Goal: Information Seeking & Learning: Check status

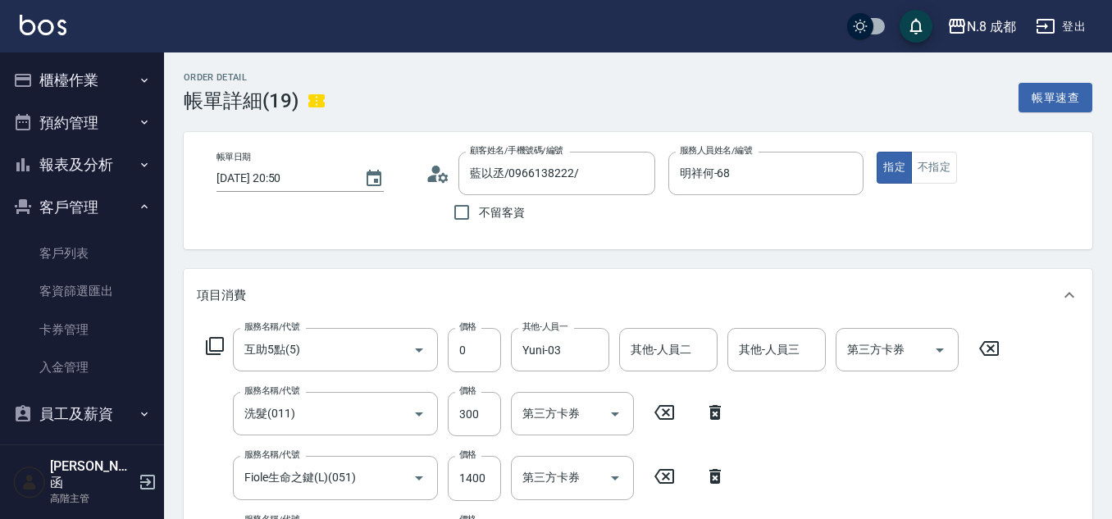
scroll to position [164, 0]
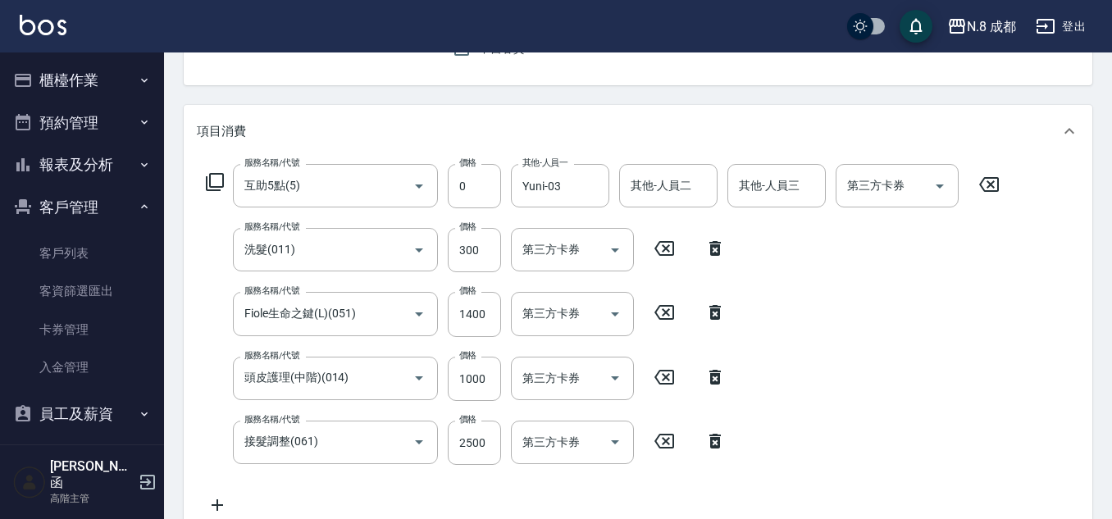
click at [74, 175] on button "報表及分析" at bounding box center [82, 165] width 151 height 43
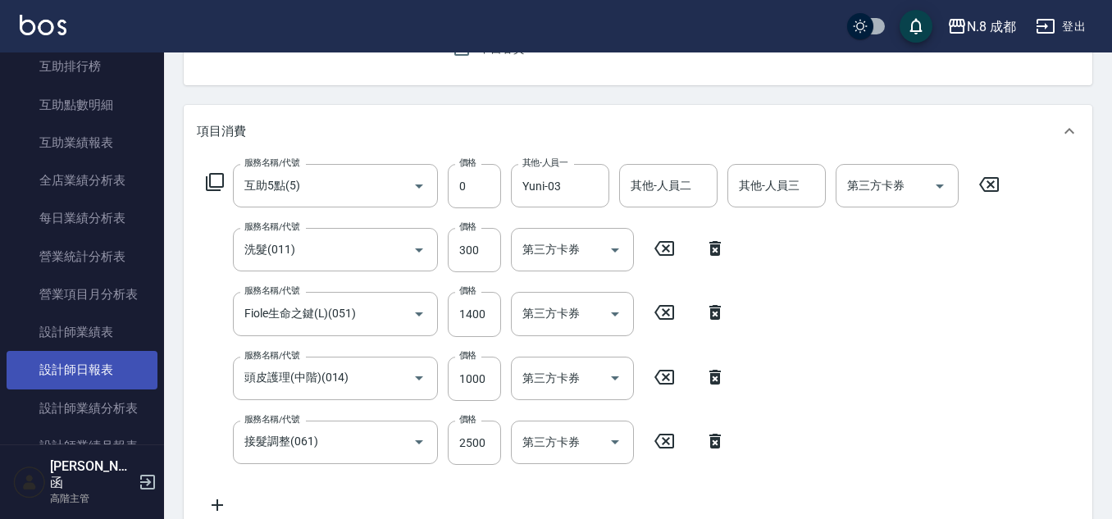
scroll to position [492, 0]
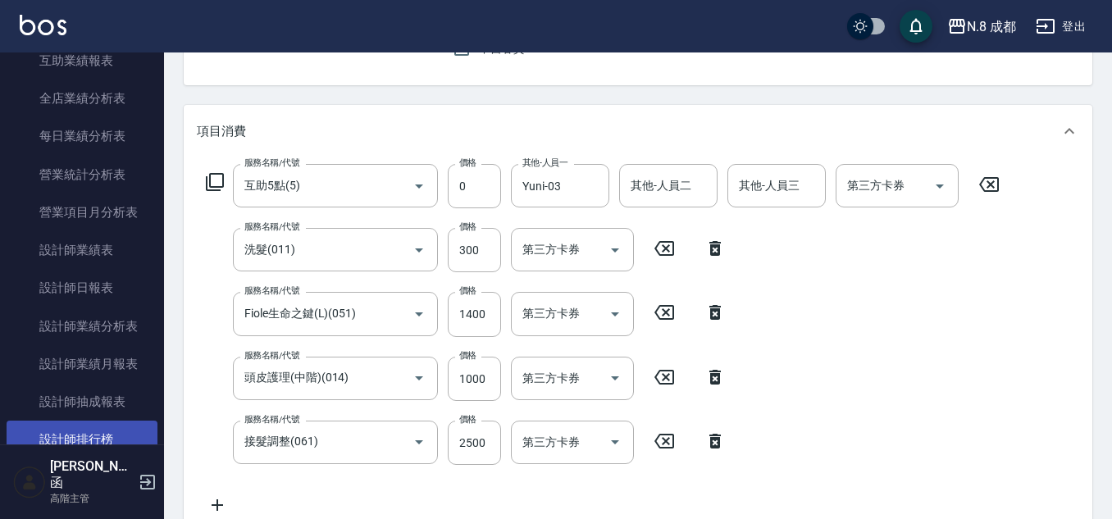
click at [96, 430] on link "設計師排行榜" at bounding box center [82, 440] width 151 height 38
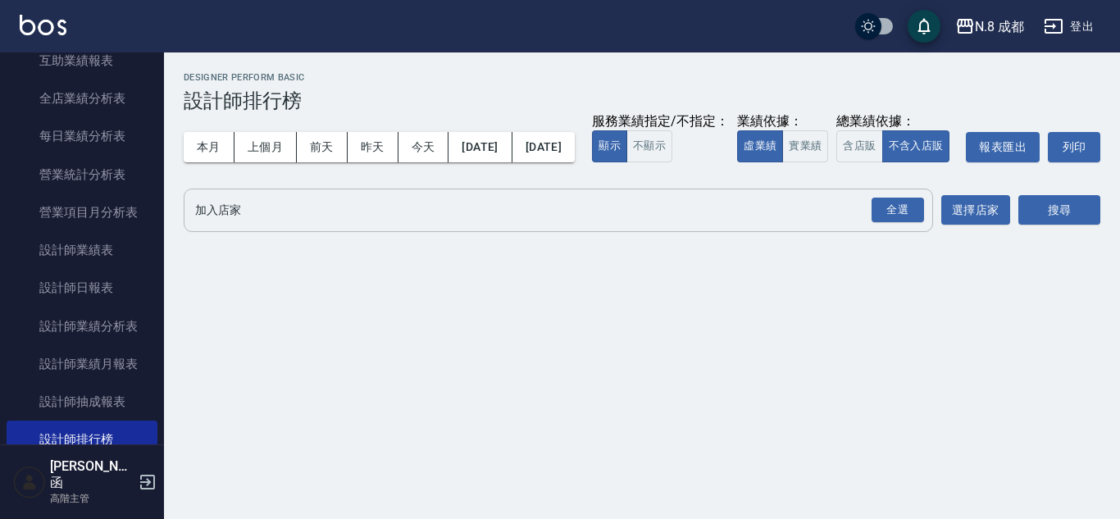
click at [217, 225] on input "加入店家" at bounding box center [546, 210] width 710 height 29
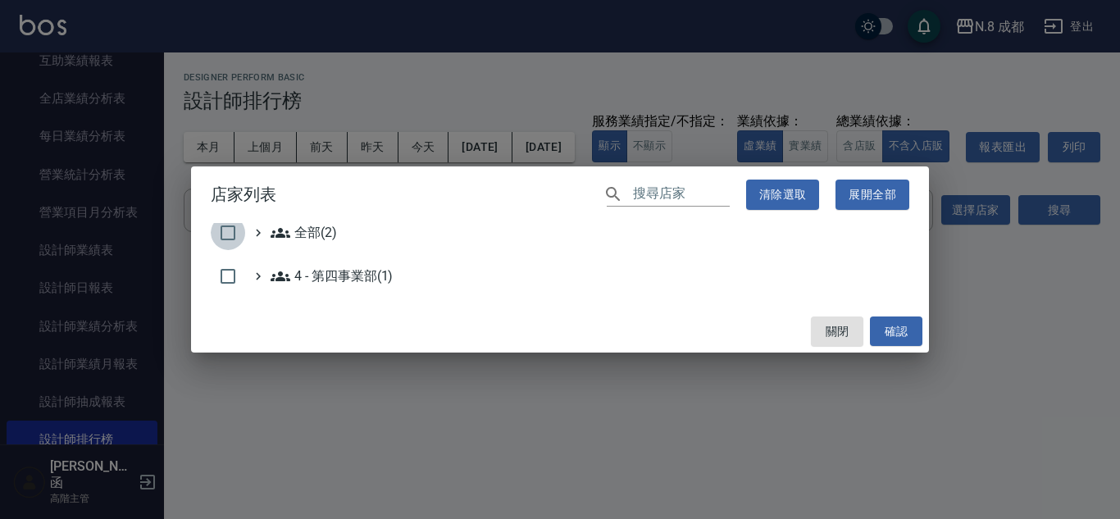
click at [232, 232] on input "checkbox" at bounding box center [228, 233] width 34 height 34
checkbox input "true"
click at [900, 331] on button "確認" at bounding box center [896, 332] width 52 height 30
checkbox input "false"
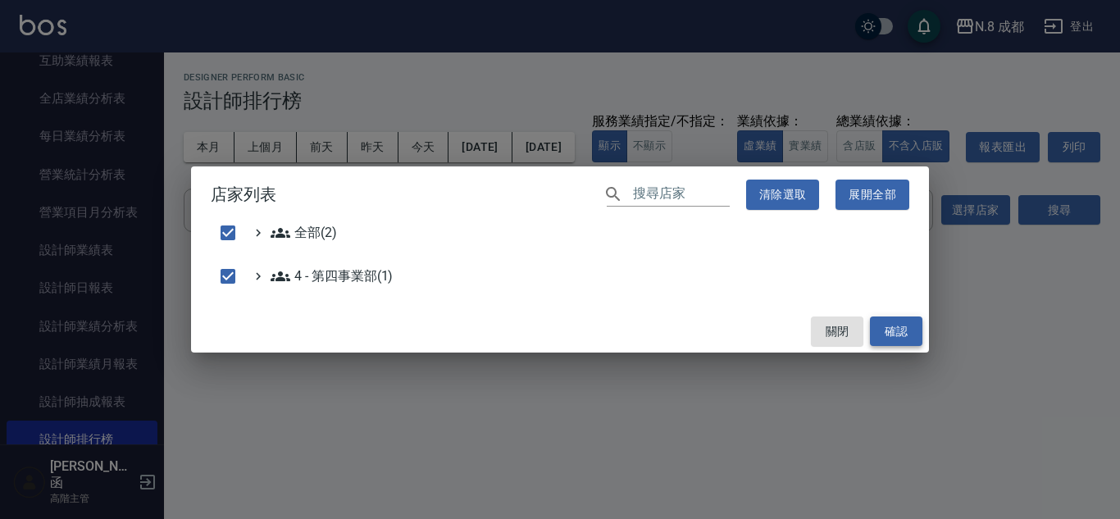
checkbox input "false"
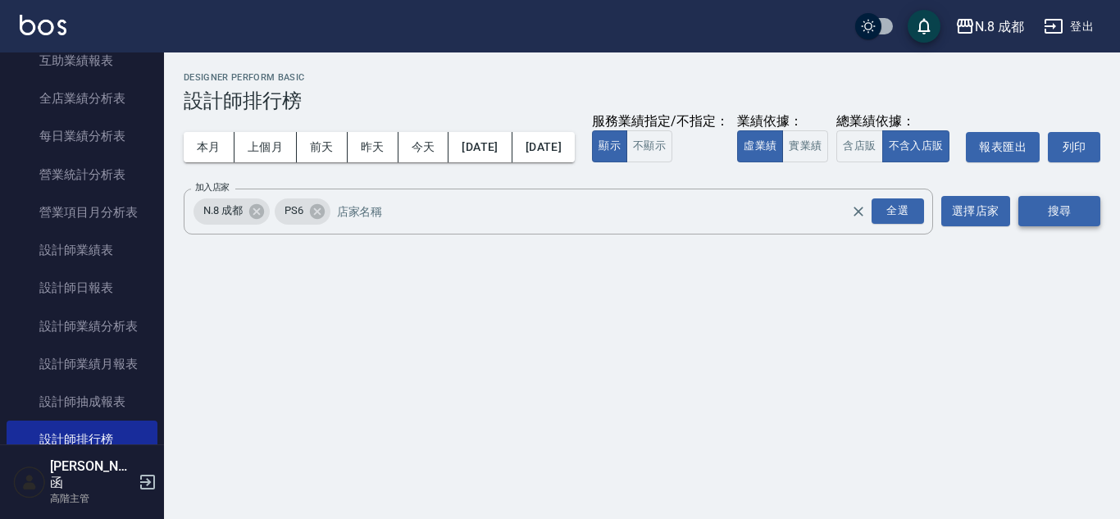
click at [1053, 226] on button "搜尋" at bounding box center [1060, 211] width 82 height 30
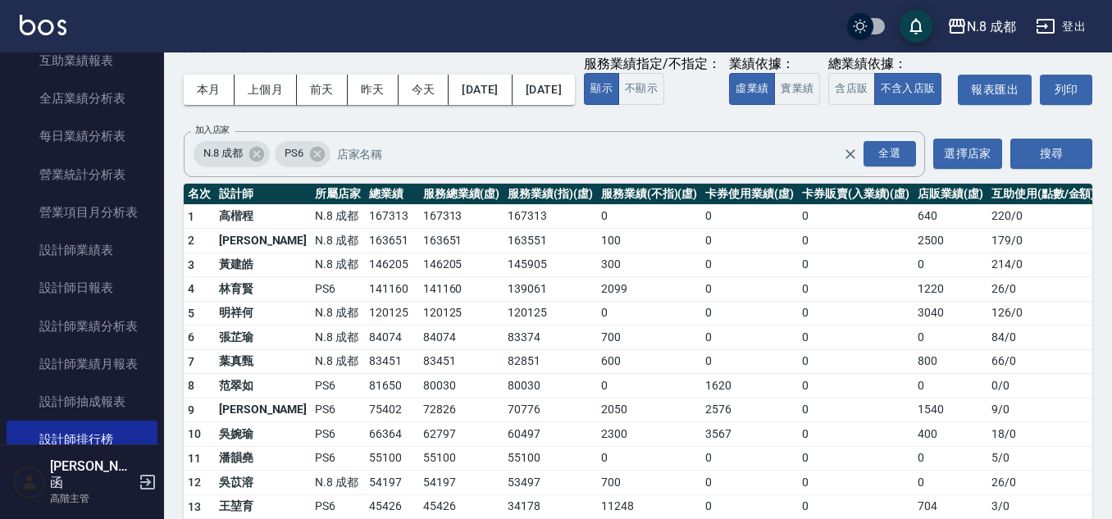
scroll to position [82, 0]
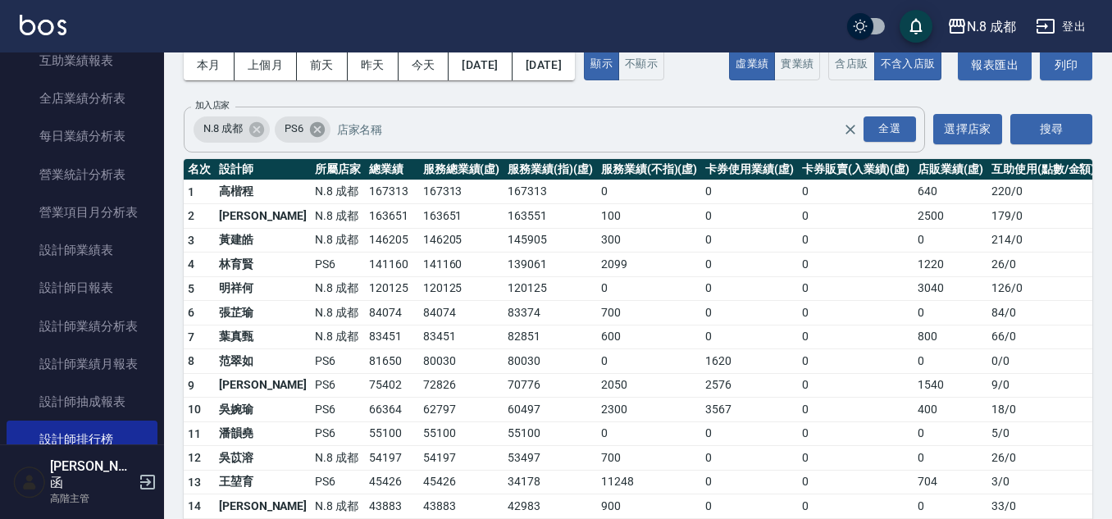
click at [316, 139] on icon at bounding box center [317, 130] width 18 height 18
click at [1042, 144] on button "搜尋" at bounding box center [1051, 129] width 82 height 30
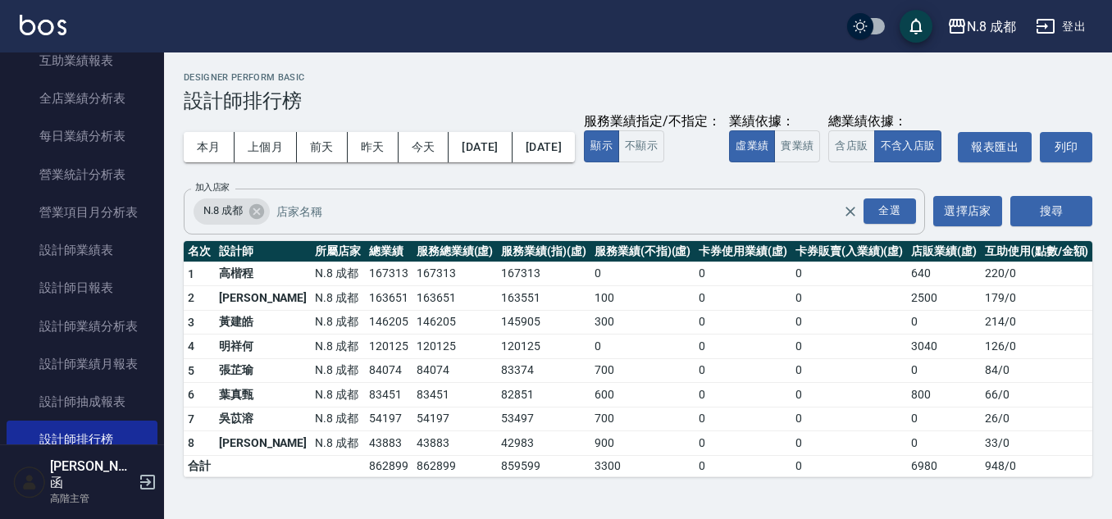
scroll to position [10, 0]
click at [276, 132] on button "上個月" at bounding box center [266, 147] width 62 height 30
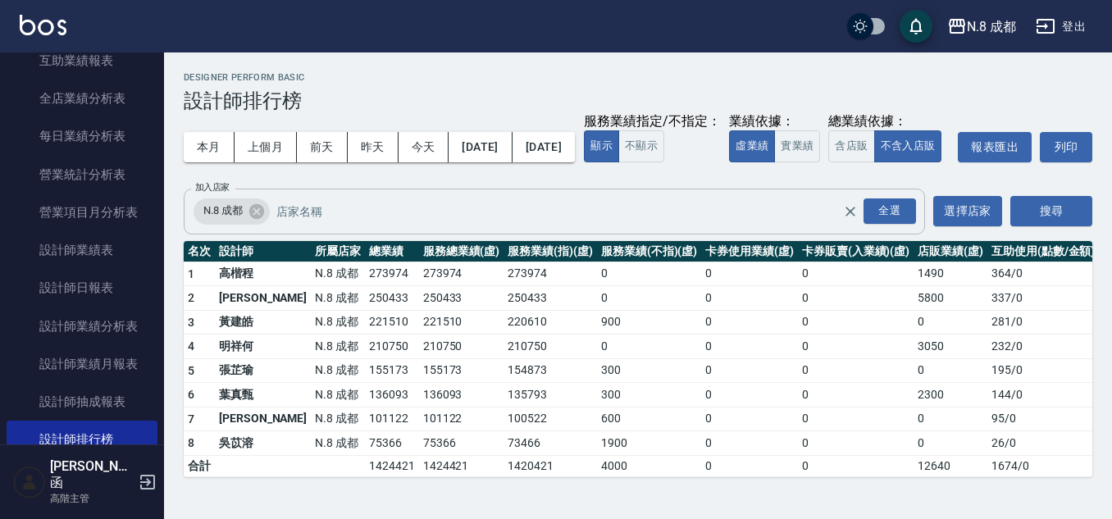
scroll to position [10, 0]
click at [223, 132] on button "本月" at bounding box center [209, 147] width 51 height 30
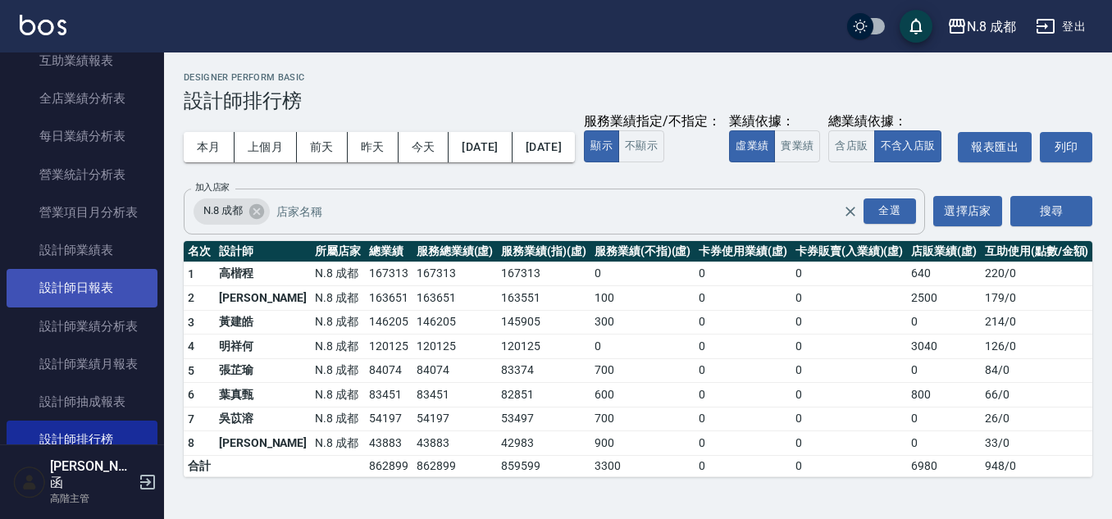
click at [66, 284] on link "設計師日報表" at bounding box center [82, 288] width 151 height 38
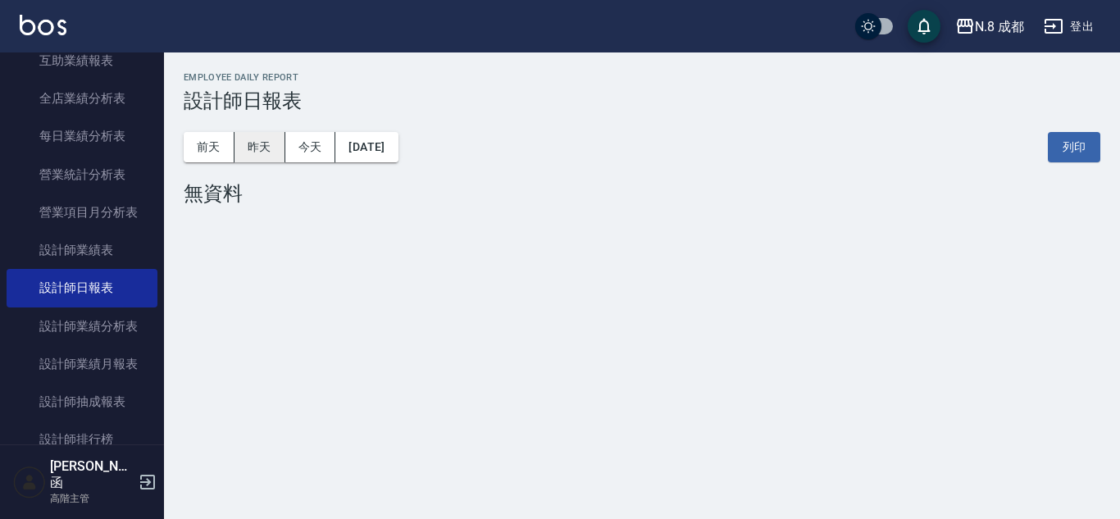
click at [249, 146] on button "昨天" at bounding box center [260, 147] width 51 height 30
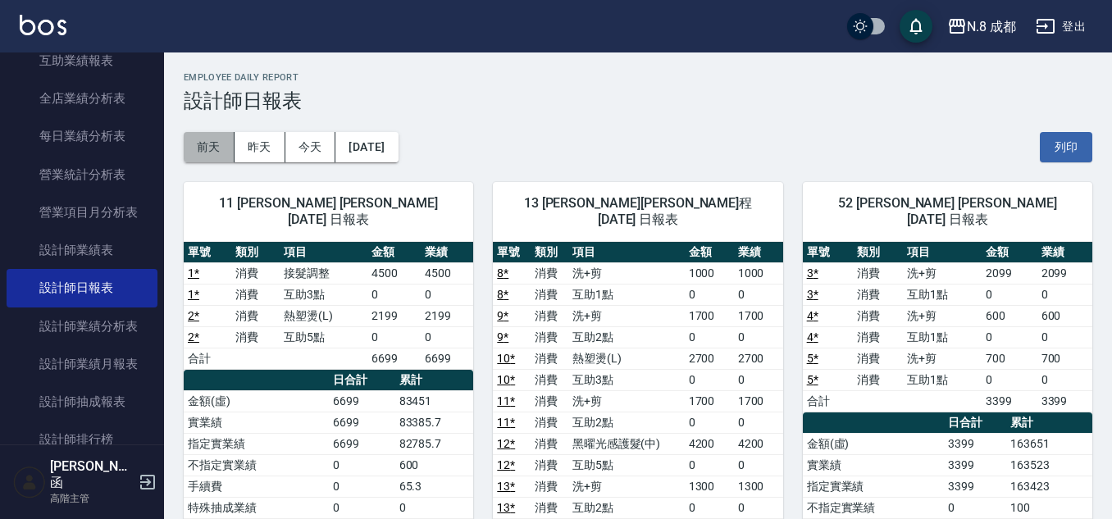
click at [213, 151] on button "前天" at bounding box center [209, 147] width 51 height 30
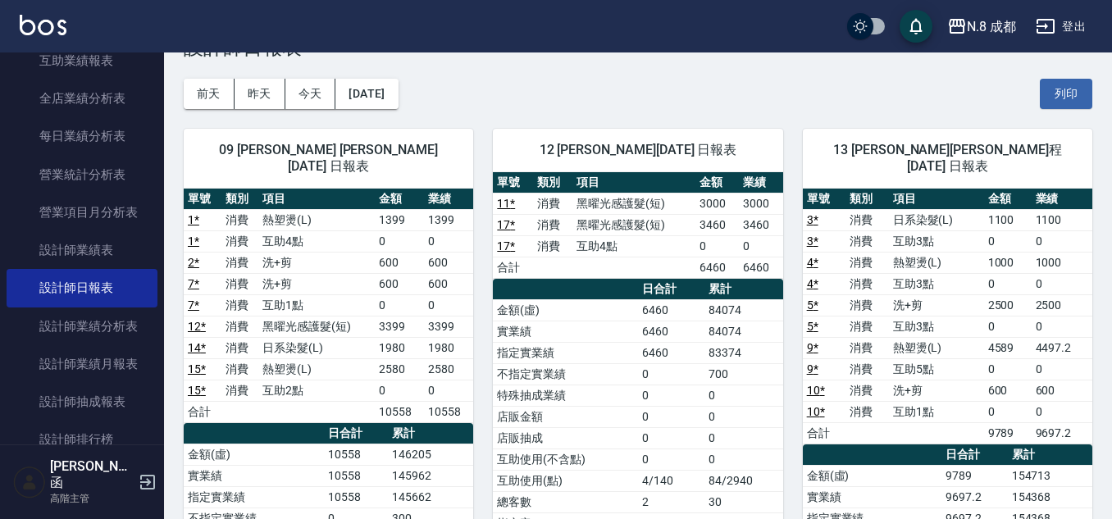
scroll to position [82, 0]
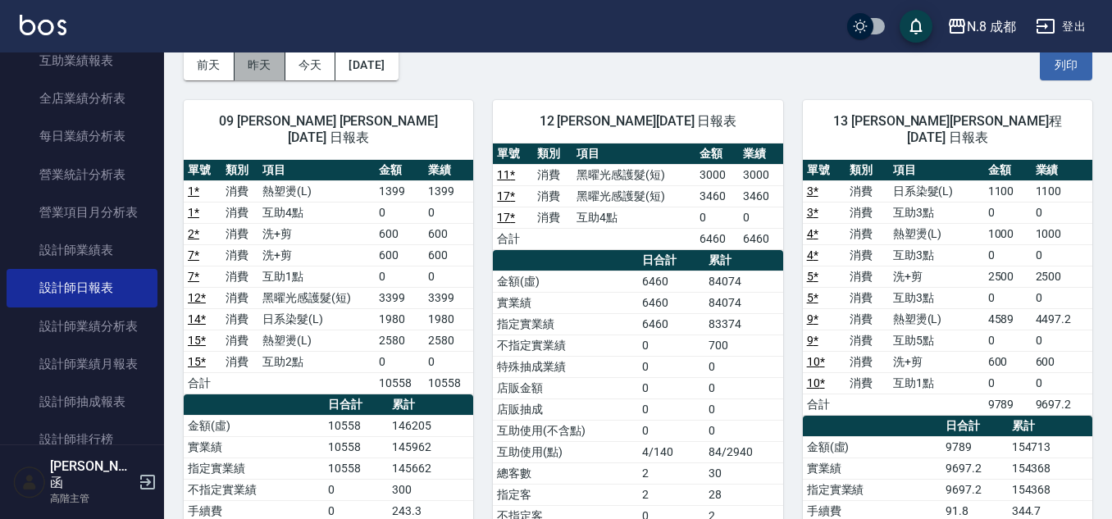
click at [262, 62] on button "昨天" at bounding box center [260, 65] width 51 height 30
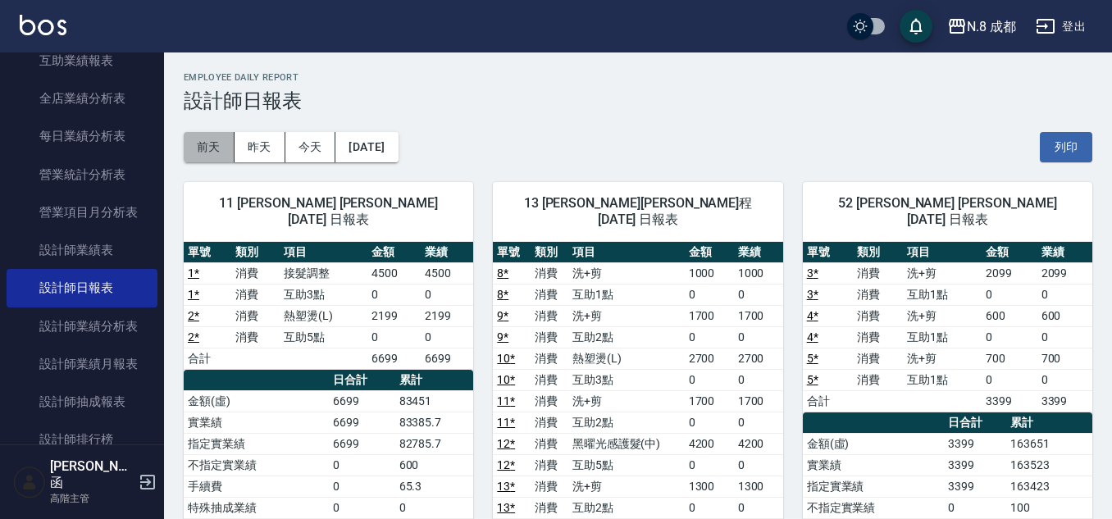
click at [207, 158] on button "前天" at bounding box center [209, 147] width 51 height 30
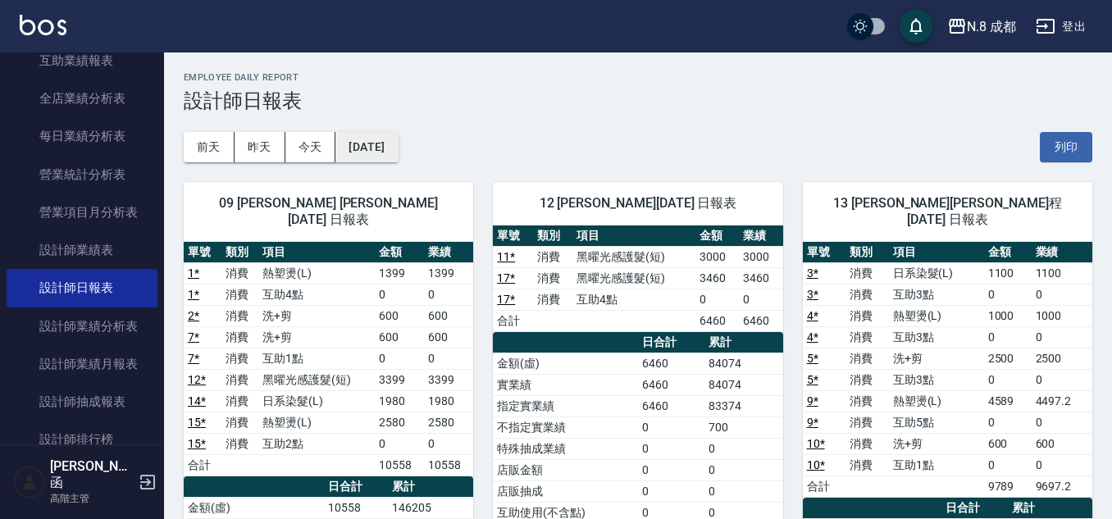
click at [398, 144] on button "[DATE]" at bounding box center [366, 147] width 62 height 30
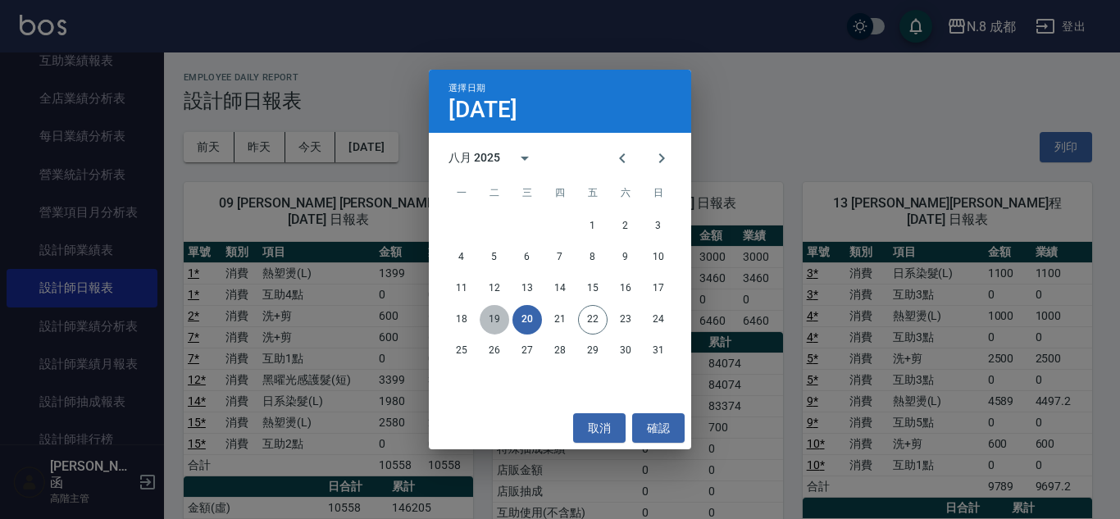
click at [493, 322] on button "19" at bounding box center [495, 320] width 30 height 30
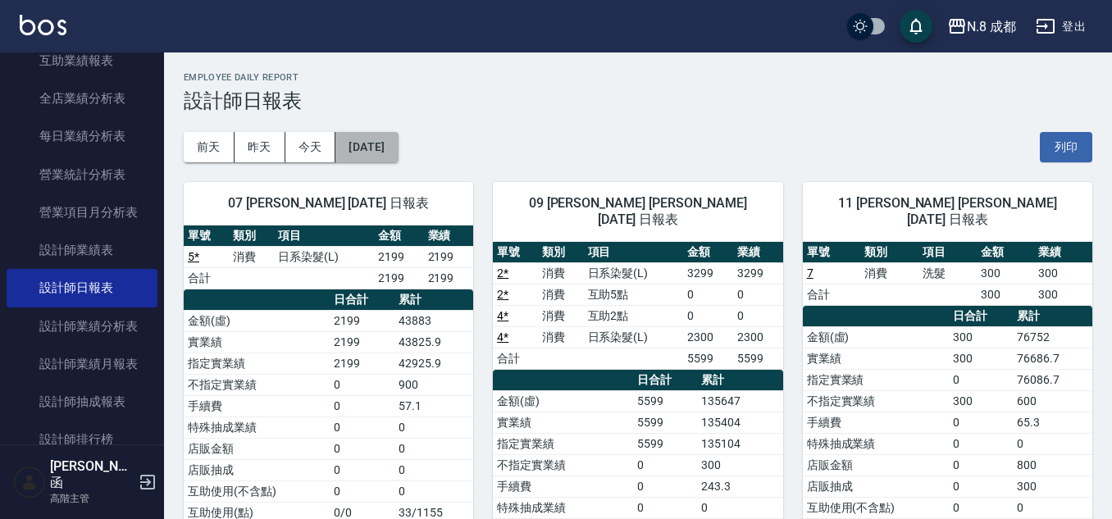
click at [369, 153] on button "[DATE]" at bounding box center [366, 147] width 62 height 30
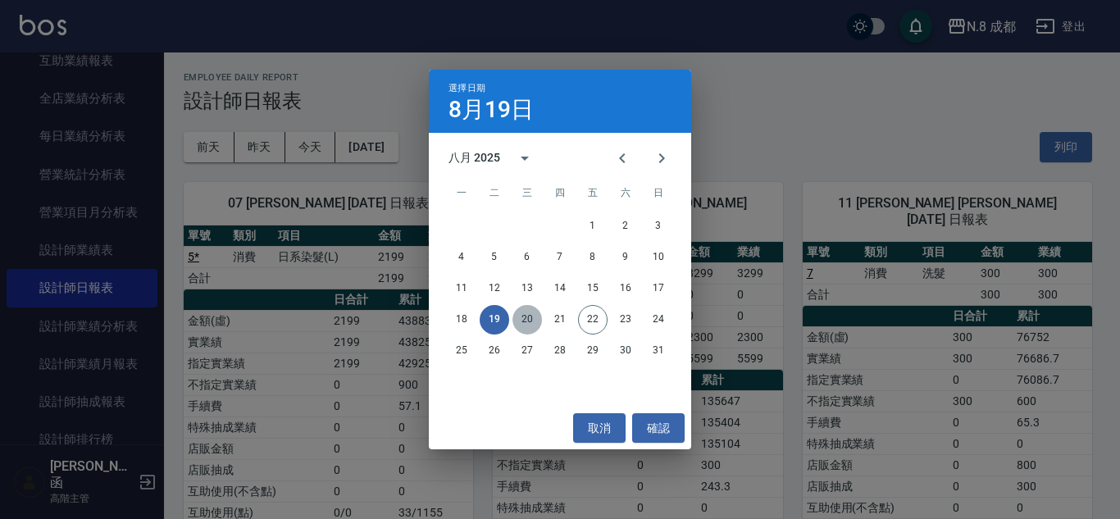
click at [525, 317] on button "20" at bounding box center [528, 320] width 30 height 30
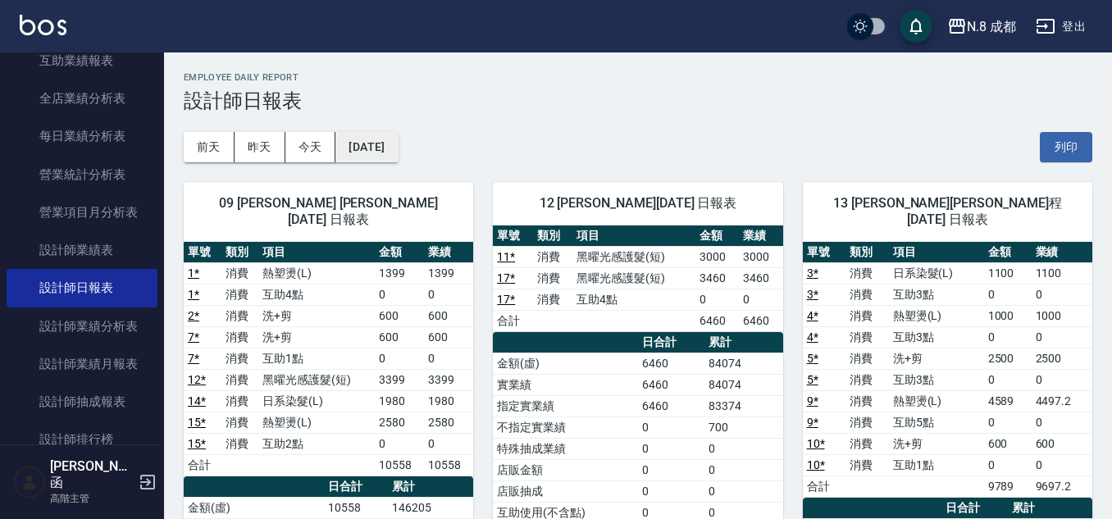
click at [376, 144] on button "[DATE]" at bounding box center [366, 147] width 62 height 30
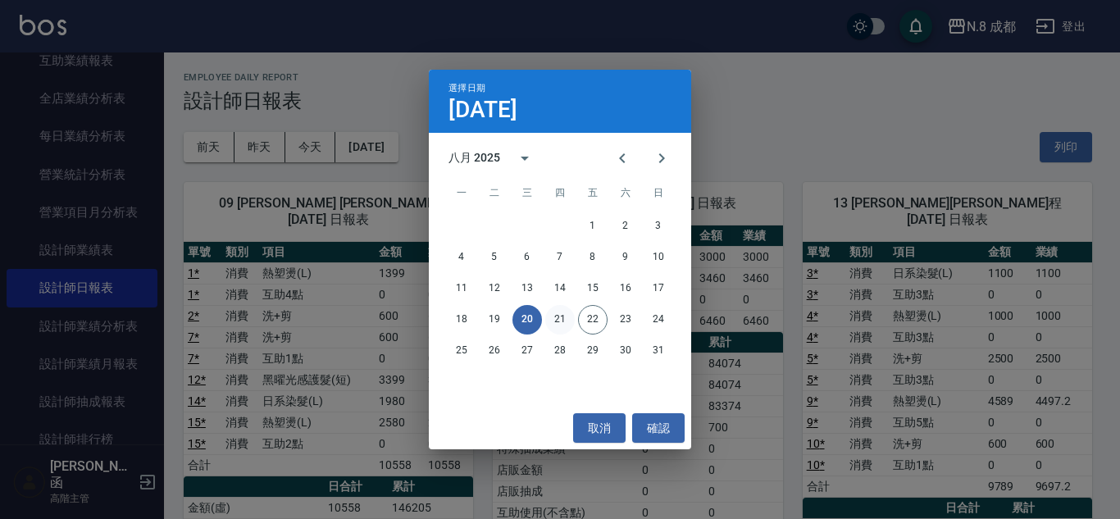
click at [561, 323] on button "21" at bounding box center [560, 320] width 30 height 30
